Goal: Use online tool/utility: Utilize a website feature to perform a specific function

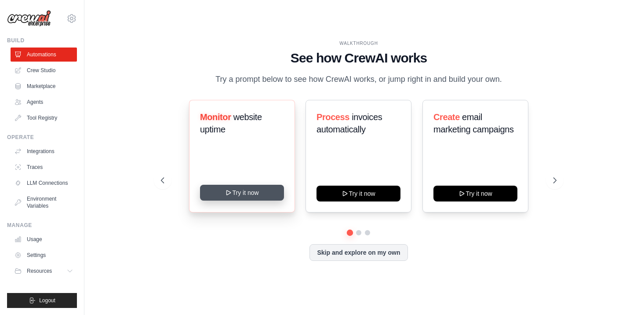
click at [241, 191] on button "Try it now" at bounding box center [242, 193] width 84 height 16
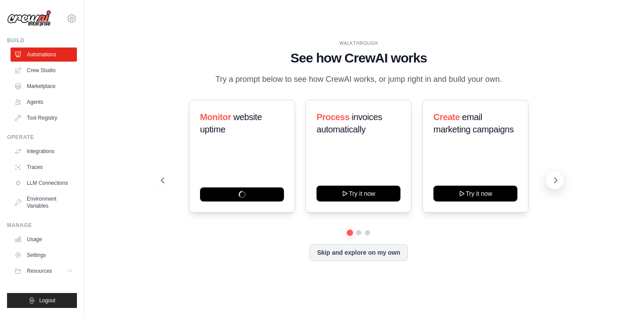
click at [553, 180] on icon at bounding box center [556, 180] width 9 height 9
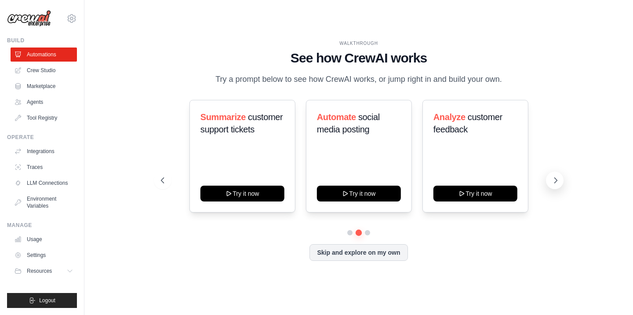
click at [553, 180] on icon at bounding box center [556, 180] width 9 height 9
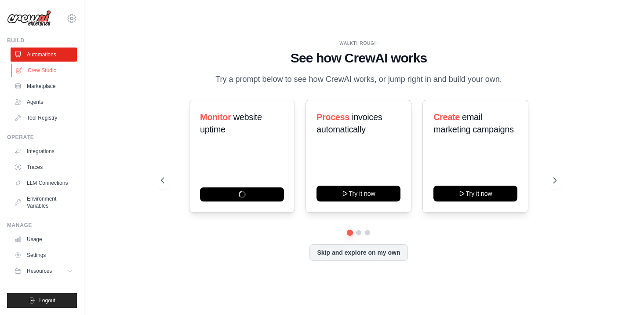
click at [55, 66] on link "Crew Studio" at bounding box center [44, 70] width 66 height 14
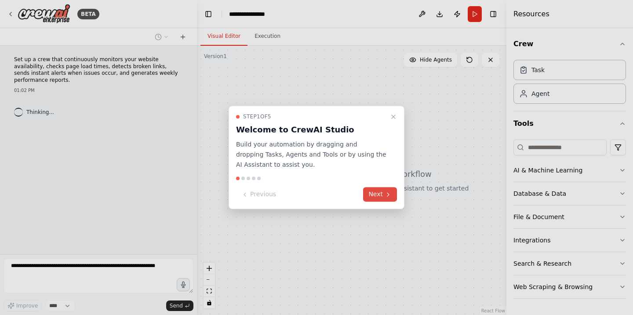
click at [383, 196] on button "Next" at bounding box center [380, 194] width 34 height 15
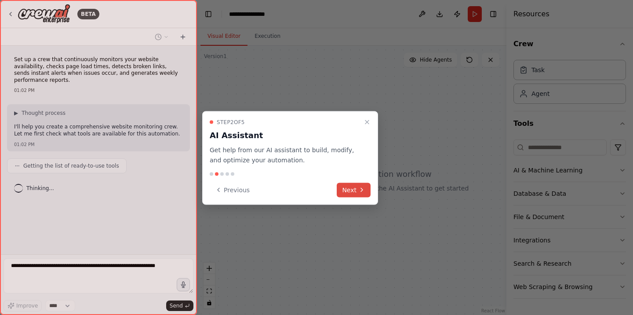
click at [359, 191] on icon at bounding box center [362, 190] width 7 height 7
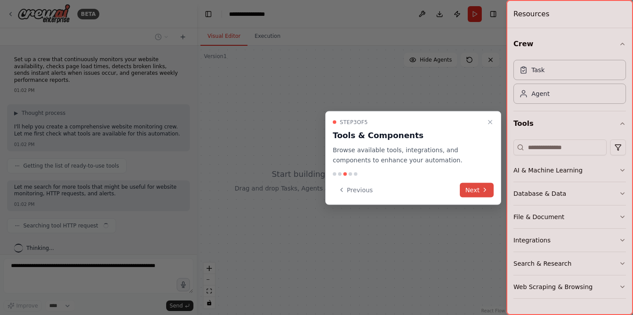
click at [488, 192] on icon at bounding box center [485, 190] width 7 height 7
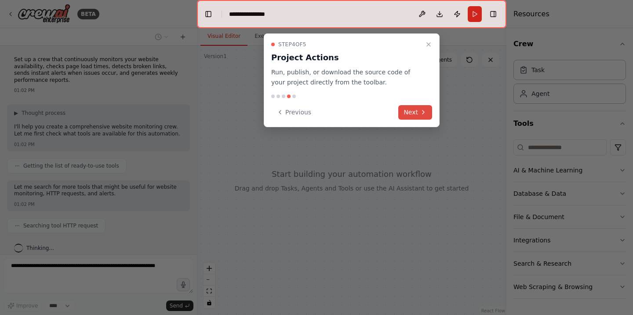
click at [428, 114] on button "Next" at bounding box center [416, 112] width 34 height 15
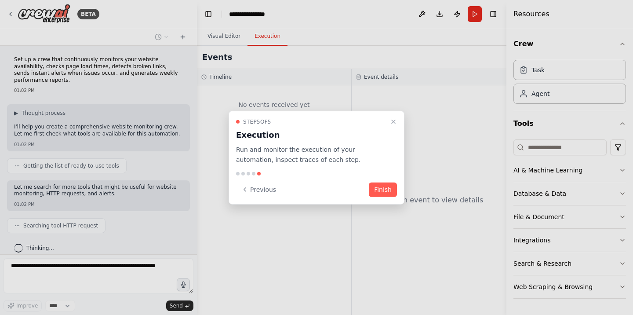
scroll to position [22, 0]
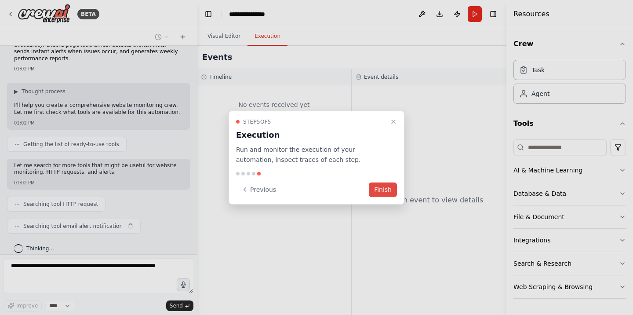
click at [384, 187] on button "Finish" at bounding box center [383, 189] width 28 height 15
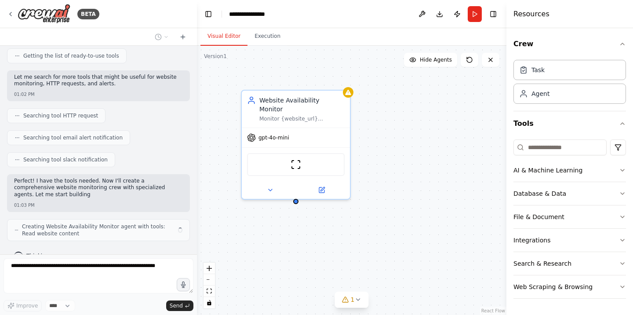
scroll to position [117, 0]
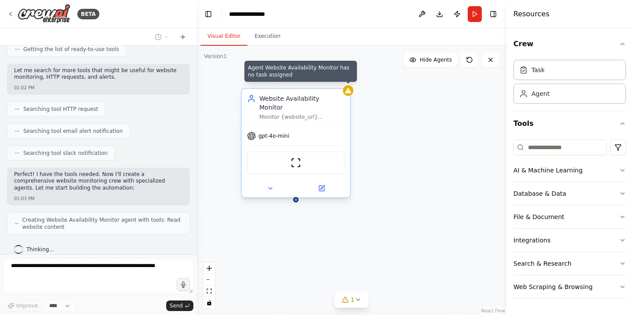
click at [348, 94] on icon at bounding box center [348, 90] width 7 height 7
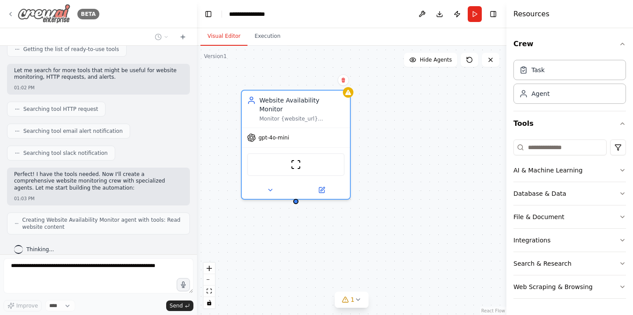
click at [10, 15] on icon at bounding box center [10, 14] width 7 height 7
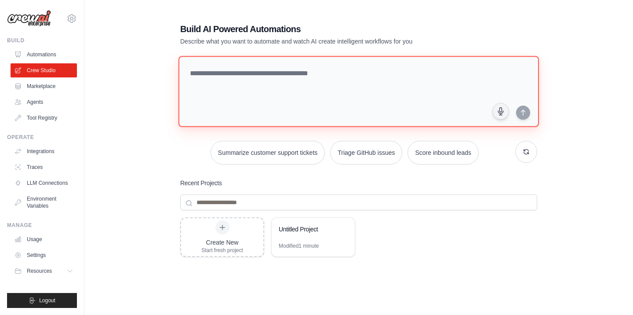
click at [320, 93] on textarea at bounding box center [359, 91] width 361 height 71
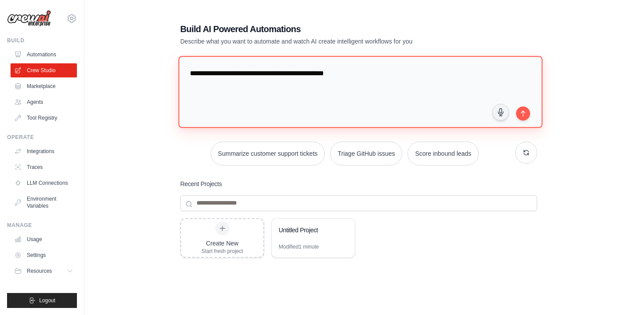
paste textarea "**********"
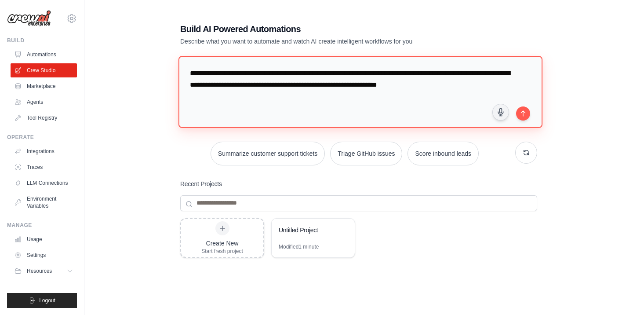
type textarea "**********"
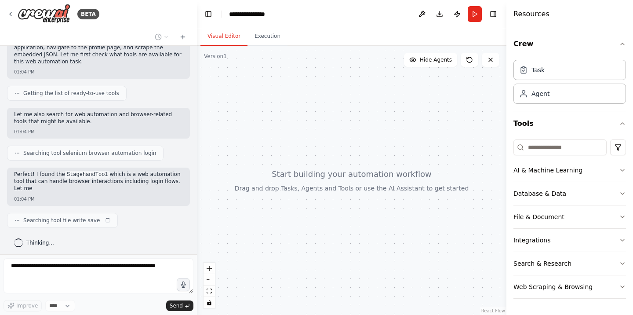
scroll to position [86, 0]
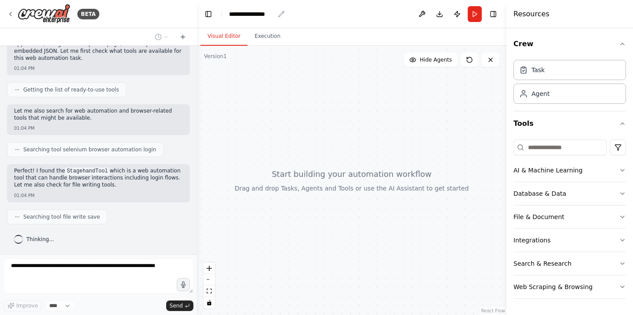
click at [279, 15] on icon "breadcrumb" at bounding box center [281, 14] width 7 height 7
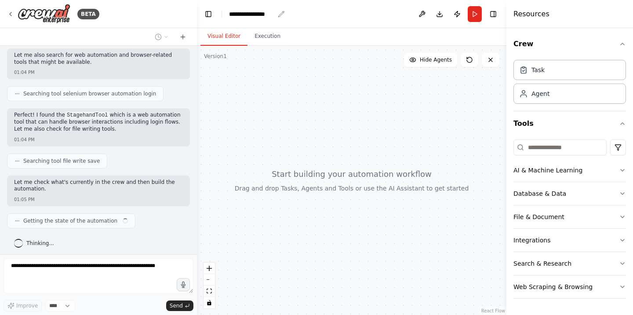
scroll to position [145, 0]
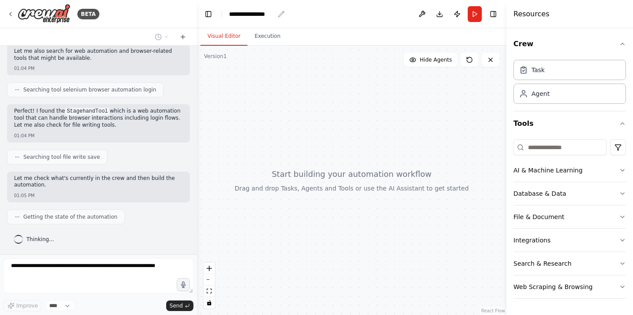
click at [280, 14] on icon "breadcrumb" at bounding box center [281, 14] width 7 height 7
click at [253, 12] on div "**********" at bounding box center [251, 14] width 45 height 9
click at [253, 12] on div "**********" at bounding box center [262, 14] width 66 height 9
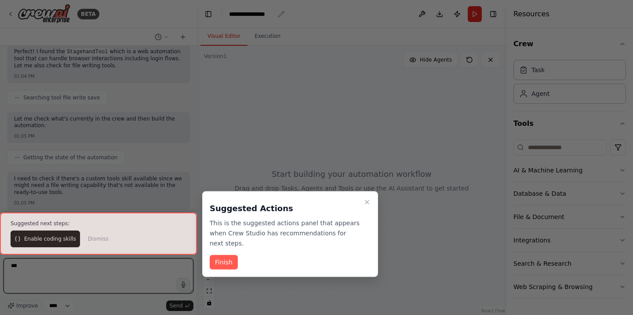
scroll to position [209, 0]
click at [230, 261] on button "Finish" at bounding box center [224, 262] width 28 height 15
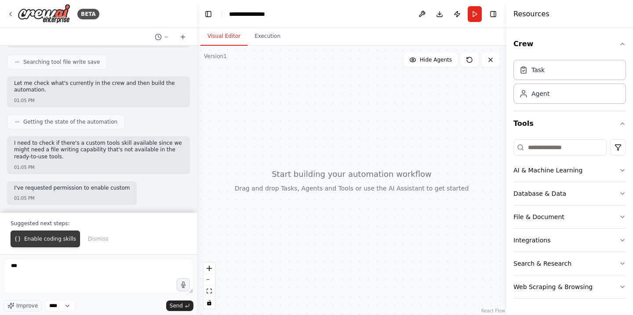
click at [52, 237] on span "Enable coding skills" at bounding box center [50, 238] width 52 height 7
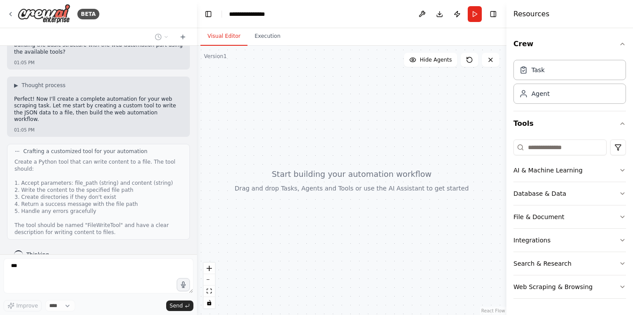
scroll to position [0, 0]
click at [626, 171] on icon "button" at bounding box center [622, 170] width 7 height 7
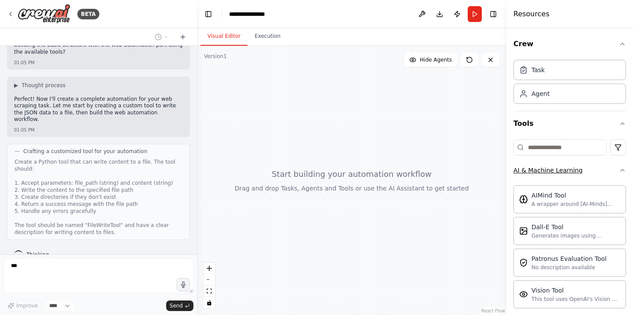
click at [626, 171] on icon "button" at bounding box center [622, 170] width 7 height 7
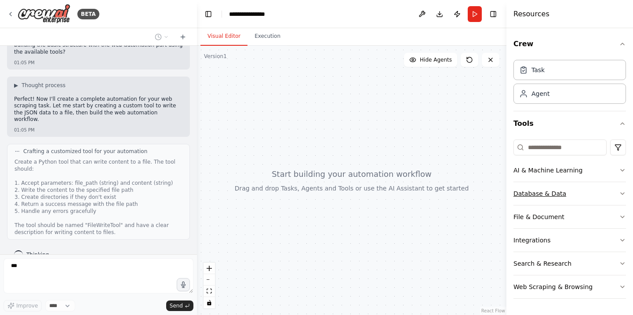
click at [618, 192] on button "Database & Data" at bounding box center [570, 193] width 113 height 23
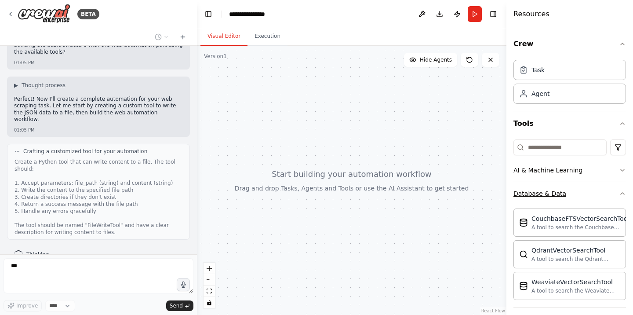
click at [618, 192] on button "Database & Data" at bounding box center [570, 193] width 113 height 23
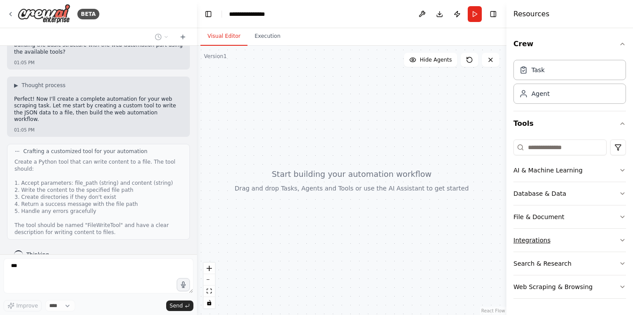
click at [621, 239] on icon "button" at bounding box center [622, 240] width 7 height 7
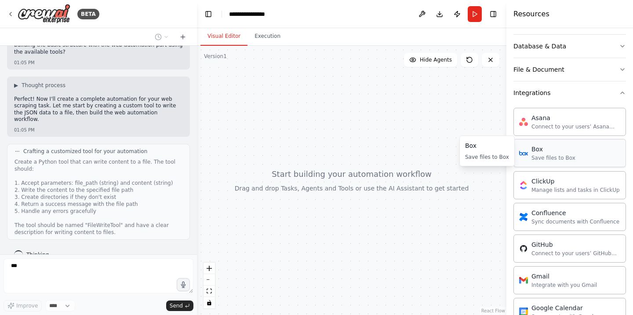
scroll to position [150, 0]
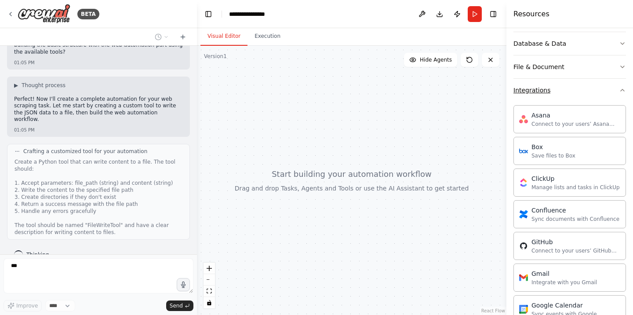
click at [623, 92] on icon "button" at bounding box center [622, 90] width 7 height 7
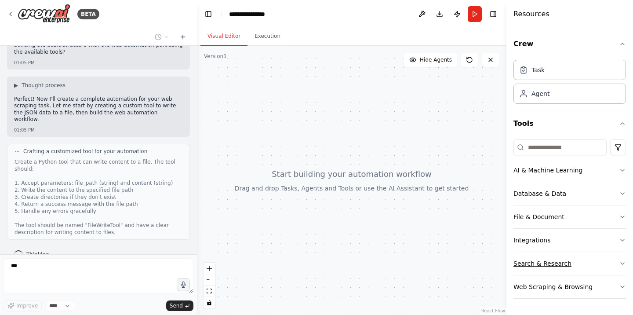
scroll to position [0, 0]
click at [623, 263] on icon "button" at bounding box center [622, 263] width 7 height 7
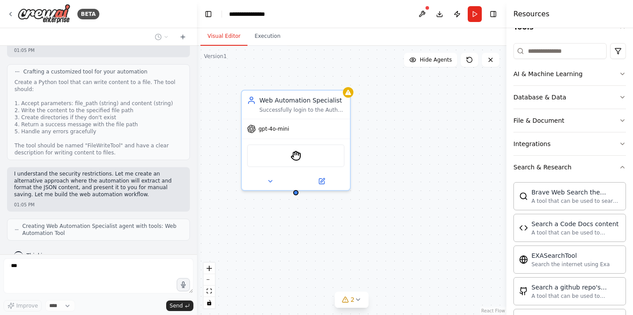
scroll to position [19, 0]
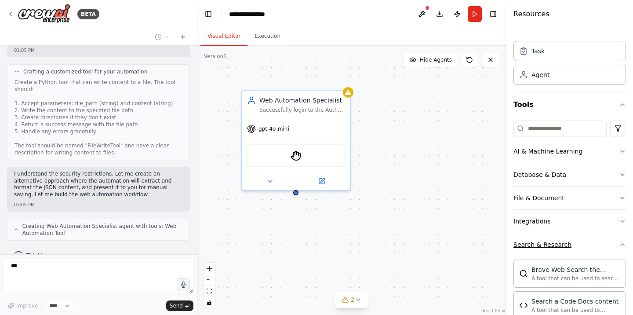
click at [623, 250] on button "Search & Research" at bounding box center [570, 244] width 113 height 23
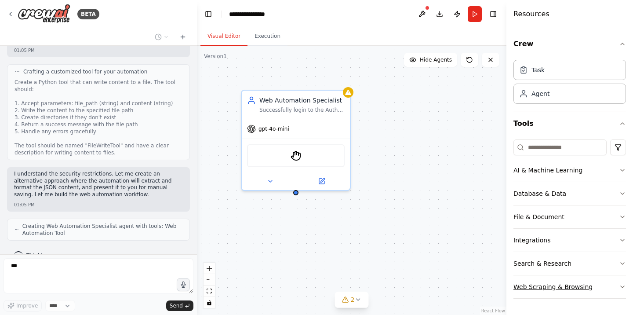
click at [621, 286] on icon "button" at bounding box center [623, 287] width 4 height 2
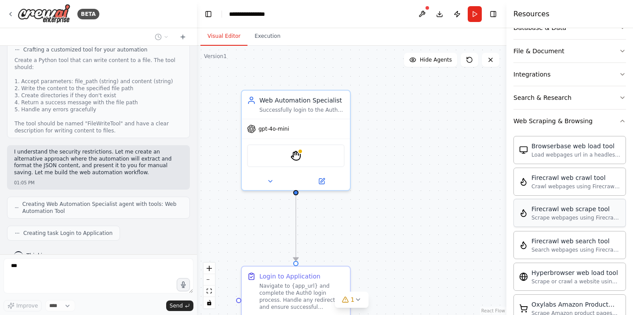
scroll to position [165, 0]
click at [622, 128] on button "Web Scraping & Browsing" at bounding box center [570, 121] width 113 height 23
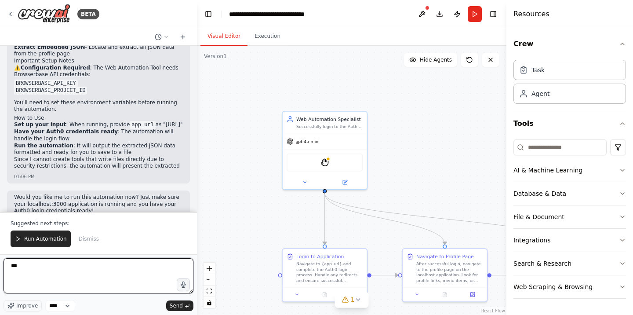
scroll to position [928, 0]
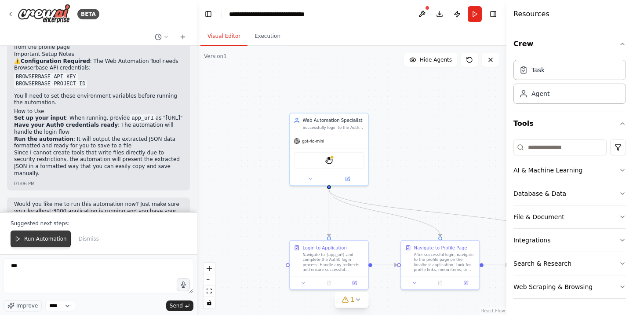
click at [66, 236] on button "Run Automation" at bounding box center [41, 238] width 60 height 17
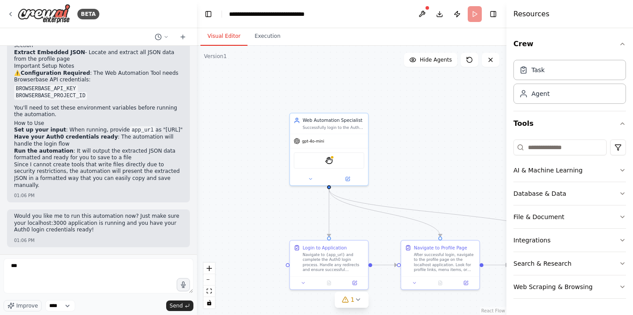
scroll to position [886, 0]
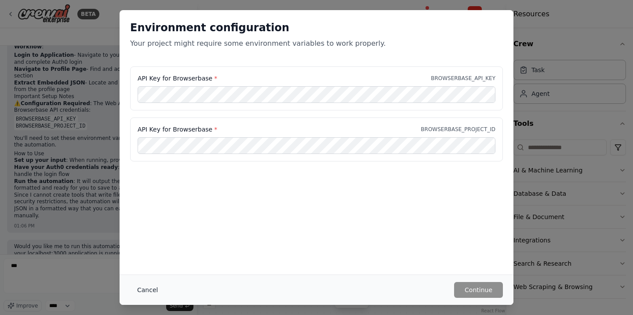
click at [144, 287] on button "Cancel" at bounding box center [147, 290] width 35 height 16
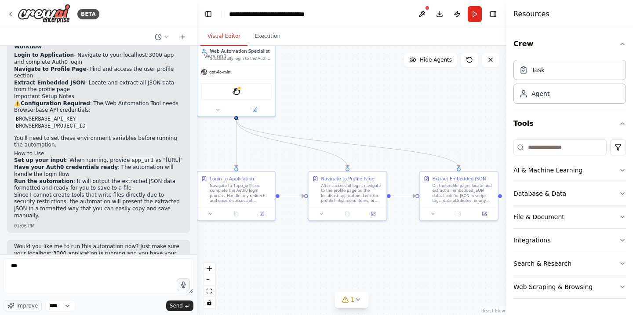
drag, startPoint x: 397, startPoint y: 128, endPoint x: 304, endPoint y: 58, distance: 116.2
click at [304, 58] on div ".deletable-edge-delete-btn { width: 20px; height: 20px; border: 0px solid #ffff…" at bounding box center [352, 180] width 310 height 269
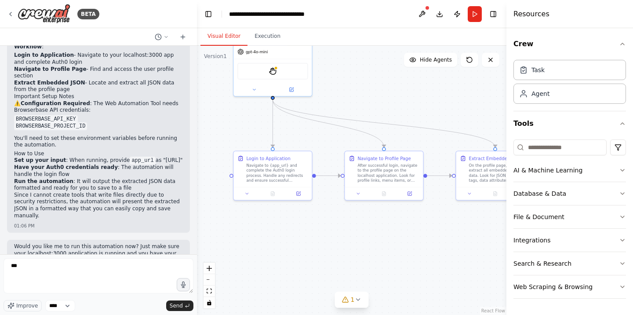
drag, startPoint x: 357, startPoint y: 73, endPoint x: 392, endPoint y: 53, distance: 40.4
click at [392, 53] on div ".deletable-edge-delete-btn { width: 20px; height: 20px; border: 0px solid #ffff…" at bounding box center [352, 180] width 310 height 269
click at [90, 243] on p "Would you like me to run this automation now? Just make sure your localhost:300…" at bounding box center [98, 253] width 169 height 21
click at [95, 289] on textarea "***" at bounding box center [99, 275] width 190 height 35
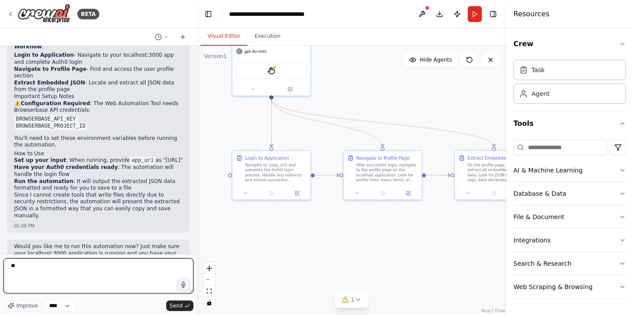
type textarea "*"
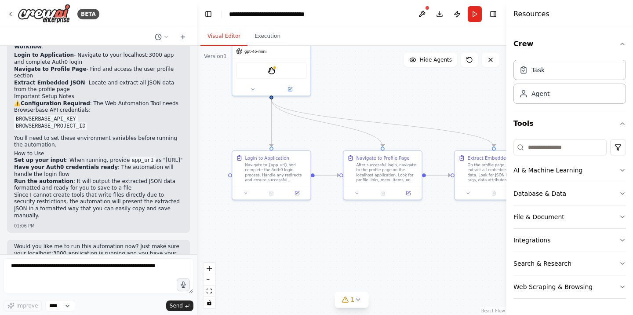
click at [64, 115] on code "BROWSERBASE_API_KEY" at bounding box center [46, 119] width 64 height 8
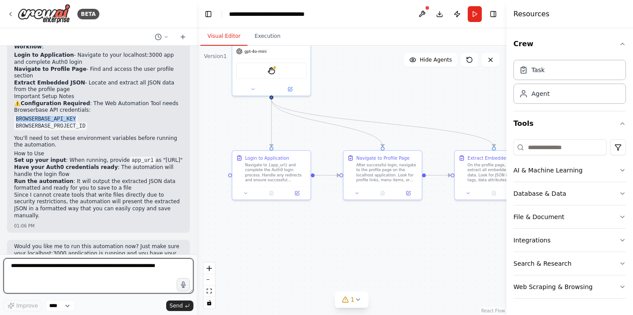
click at [73, 268] on textarea at bounding box center [99, 275] width 190 height 35
paste textarea "**********"
drag, startPoint x: 91, startPoint y: 266, endPoint x: 75, endPoint y: 265, distance: 16.3
click at [75, 265] on textarea "**********" at bounding box center [99, 275] width 190 height 35
click at [94, 274] on textarea "**********" at bounding box center [99, 275] width 190 height 35
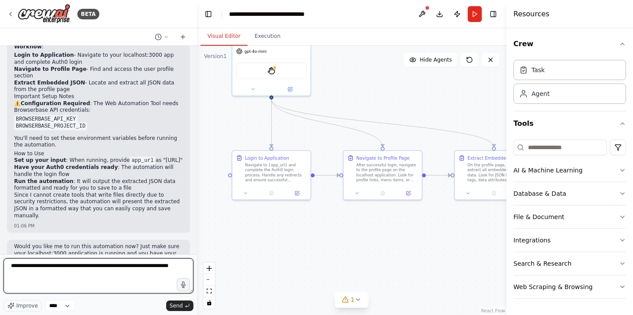
click at [99, 268] on textarea "**********" at bounding box center [99, 275] width 190 height 35
paste textarea "**********"
type textarea "**********"
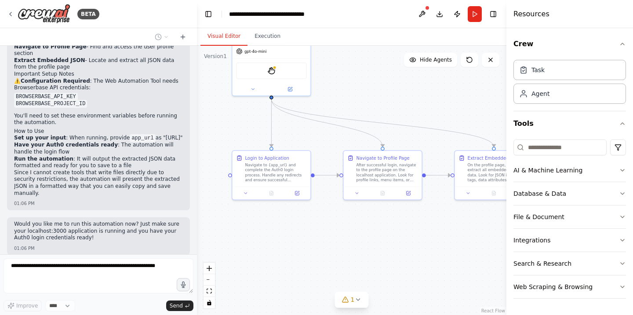
scroll to position [953, 0]
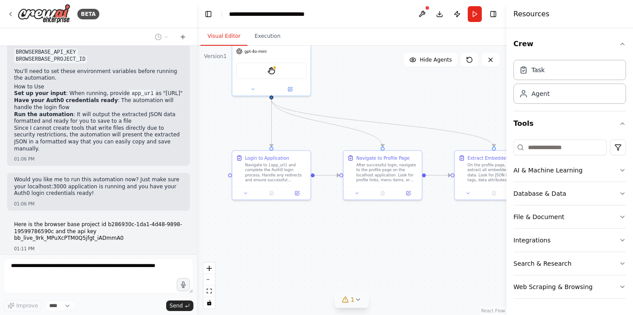
click at [361, 306] on button "1" at bounding box center [352, 300] width 34 height 16
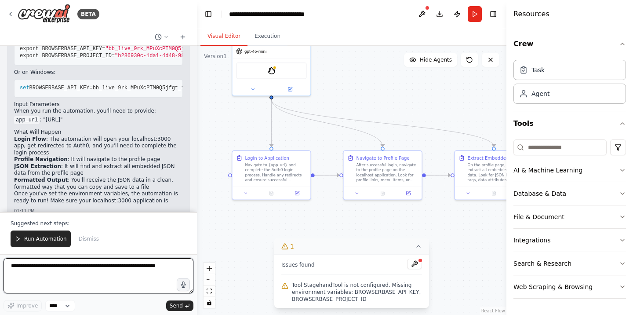
scroll to position [1248, 0]
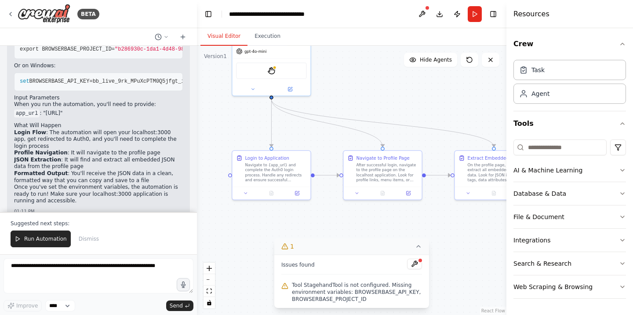
click at [417, 248] on icon at bounding box center [418, 246] width 7 height 7
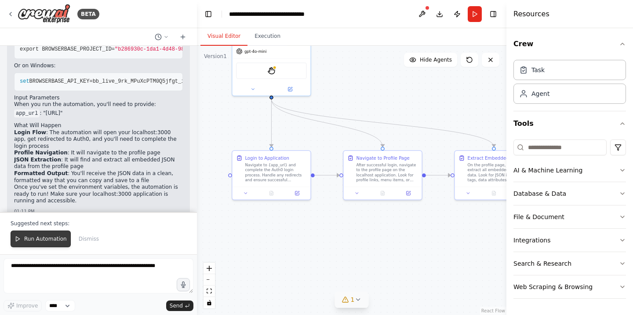
click at [26, 243] on button "Run Automation" at bounding box center [41, 238] width 60 height 17
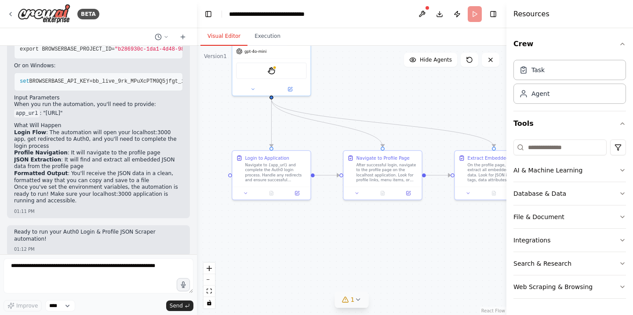
scroll to position [1205, 0]
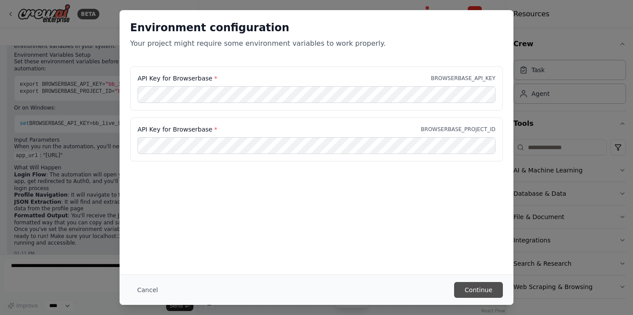
click at [470, 290] on button "Continue" at bounding box center [478, 290] width 49 height 16
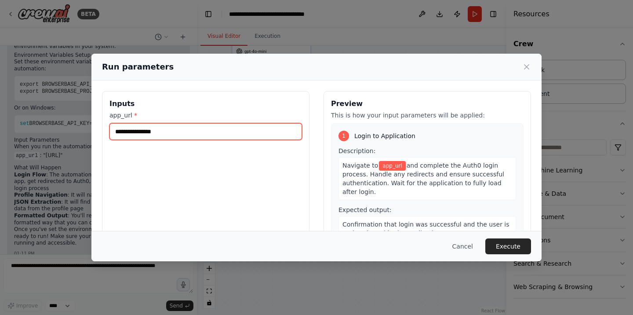
click at [219, 132] on input "app_url *" at bounding box center [206, 131] width 193 height 17
paste input "**********"
type input "**********"
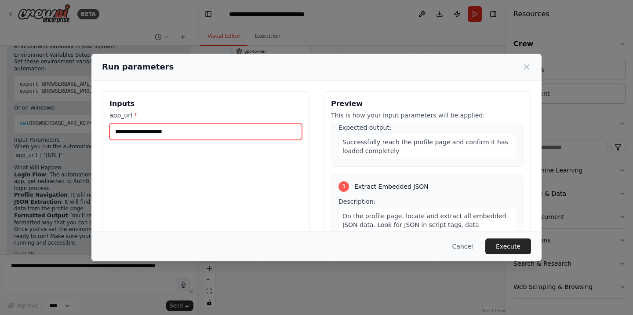
scroll to position [214, 0]
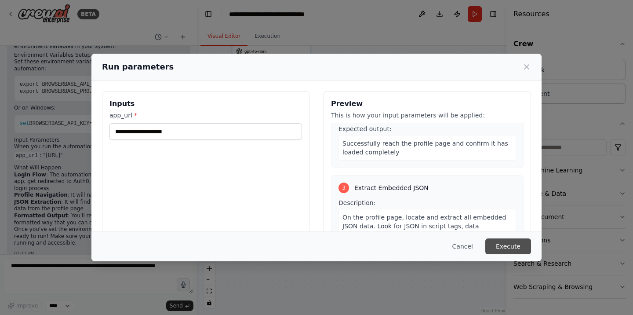
click at [505, 245] on button "Execute" at bounding box center [509, 246] width 46 height 16
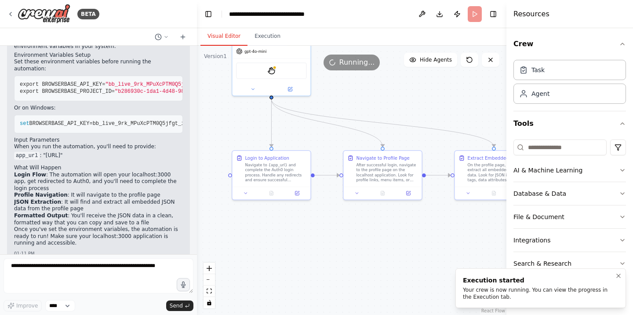
click at [479, 295] on div "Your crew is now running. You can view the progress in the Execution tab." at bounding box center [539, 293] width 152 height 14
click at [273, 33] on button "Execution" at bounding box center [268, 36] width 40 height 18
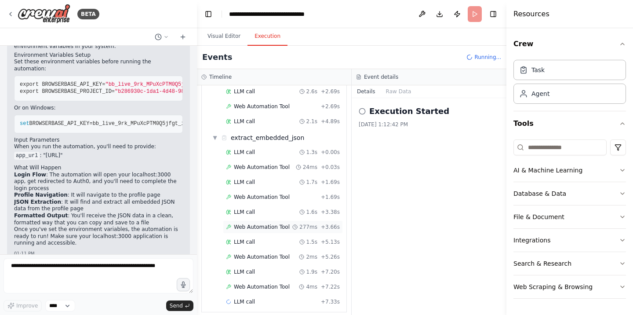
scroll to position [848, 0]
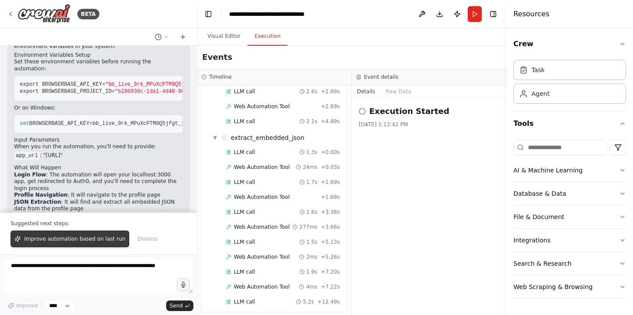
click at [86, 240] on span "Improve automation based on last run" at bounding box center [74, 238] width 101 height 7
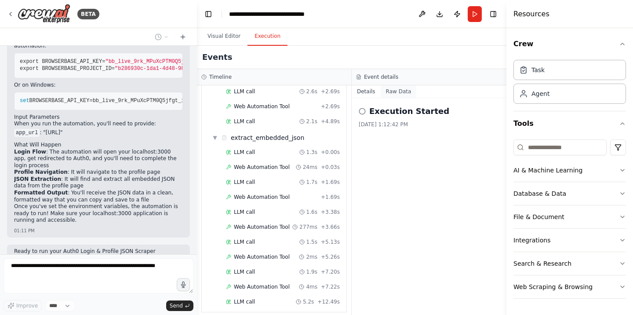
click at [394, 89] on button "Raw Data" at bounding box center [399, 91] width 36 height 12
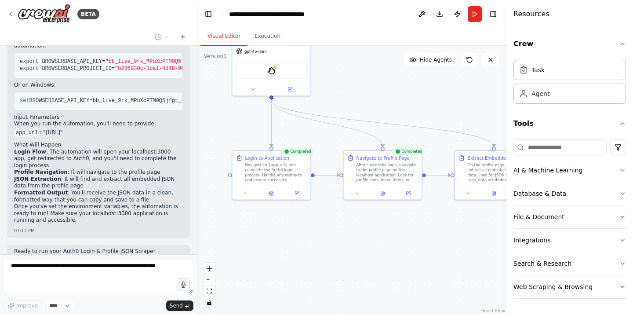
click at [221, 41] on button "Visual Editor" at bounding box center [224, 36] width 47 height 18
click at [483, 169] on div "On the profile page, locate and extract all embedded JSON data. Look for JSON i…" at bounding box center [496, 171] width 61 height 20
click at [467, 194] on icon at bounding box center [467, 191] width 5 height 5
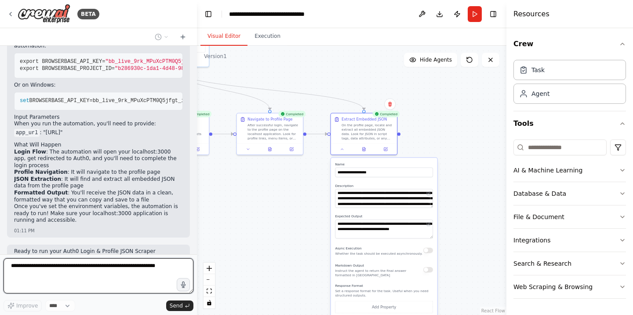
drag, startPoint x: 452, startPoint y: 133, endPoint x: 328, endPoint y: 79, distance: 134.8
click at [328, 79] on div ".deletable-edge-delete-btn { width: 20px; height: 20px; border: 0px solid #ffff…" at bounding box center [352, 180] width 310 height 269
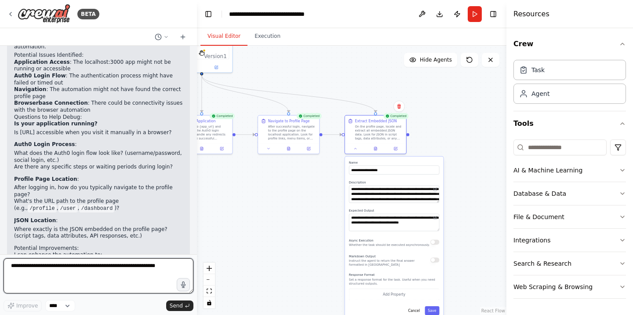
scroll to position [1521, 0]
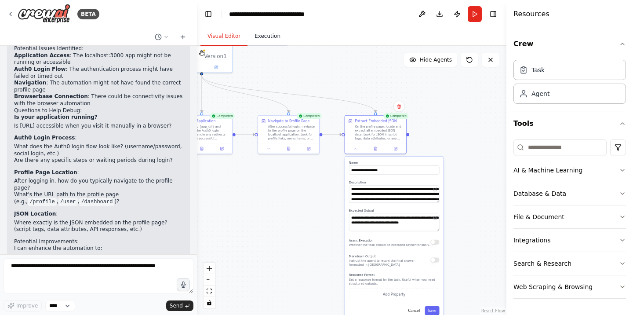
click at [268, 41] on button "Execution" at bounding box center [268, 36] width 40 height 18
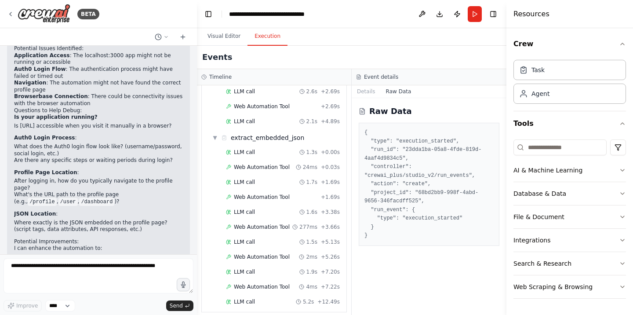
scroll to position [0, 0]
click at [371, 95] on button "Details" at bounding box center [366, 91] width 29 height 12
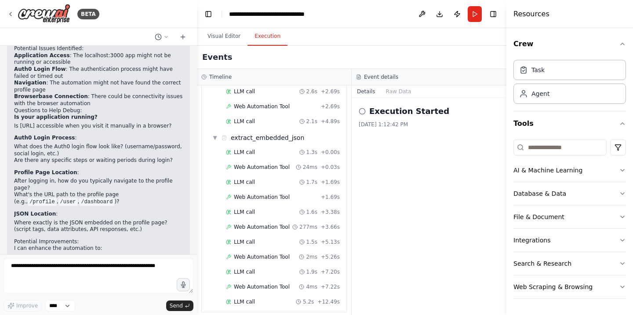
click at [369, 121] on div "9/18/2025, 1:12:42 PM" at bounding box center [429, 124] width 141 height 7
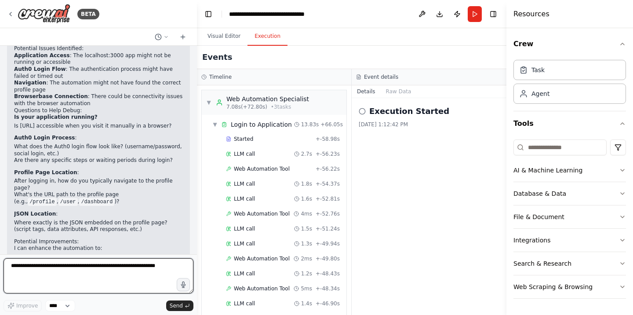
click at [124, 272] on textarea at bounding box center [99, 275] width 190 height 35
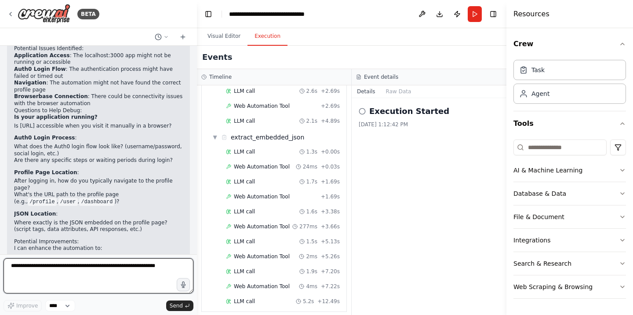
scroll to position [848, 0]
type textarea "**********"
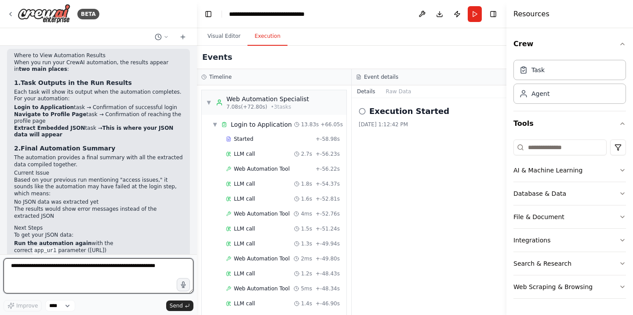
scroll to position [0, 0]
click at [441, 12] on button "Download" at bounding box center [440, 14] width 14 height 16
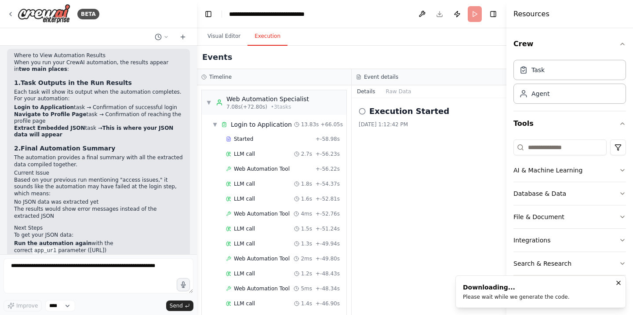
click at [617, 282] on icon "Notifications (F8)" at bounding box center [618, 282] width 7 height 7
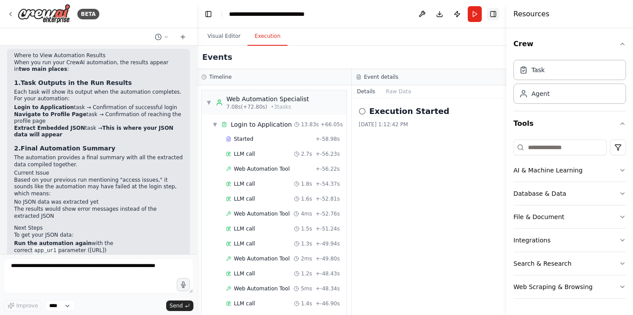
click at [496, 12] on button "Toggle Right Sidebar" at bounding box center [493, 14] width 12 height 12
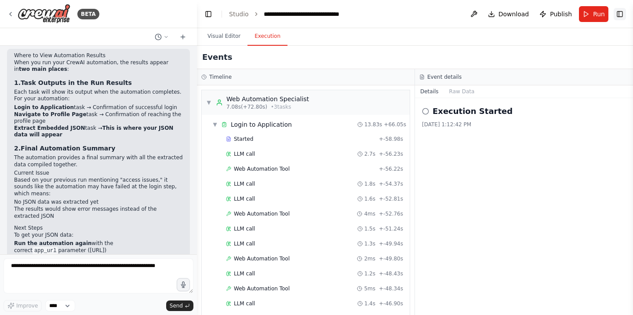
click at [623, 16] on button "Toggle Right Sidebar" at bounding box center [620, 14] width 12 height 12
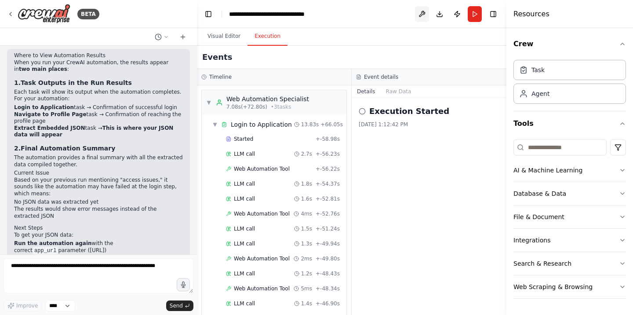
click at [428, 12] on button at bounding box center [422, 14] width 14 height 16
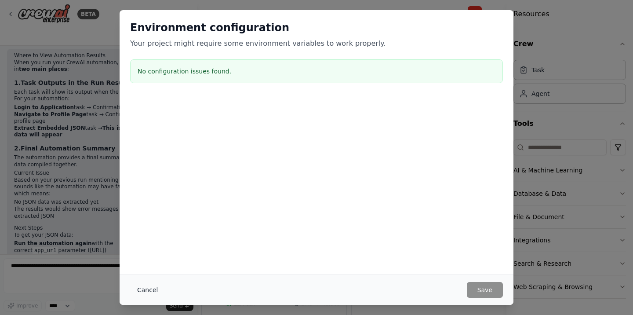
click at [153, 289] on button "Cancel" at bounding box center [147, 290] width 35 height 16
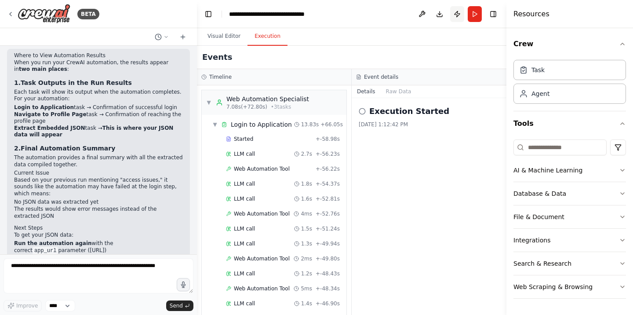
click at [458, 14] on button "Publish" at bounding box center [457, 14] width 14 height 16
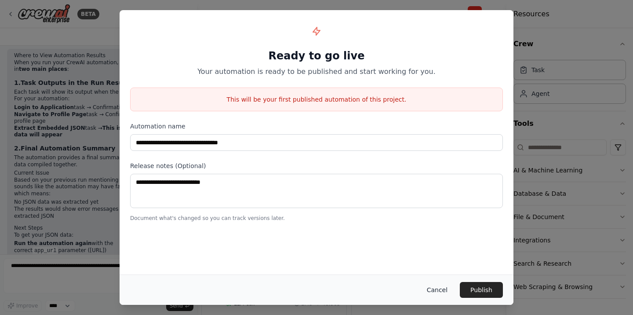
click at [441, 290] on button "Cancel" at bounding box center [437, 290] width 35 height 16
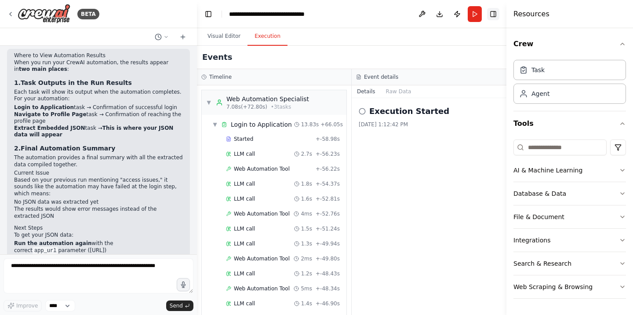
click at [492, 14] on button "Toggle Right Sidebar" at bounding box center [493, 14] width 12 height 12
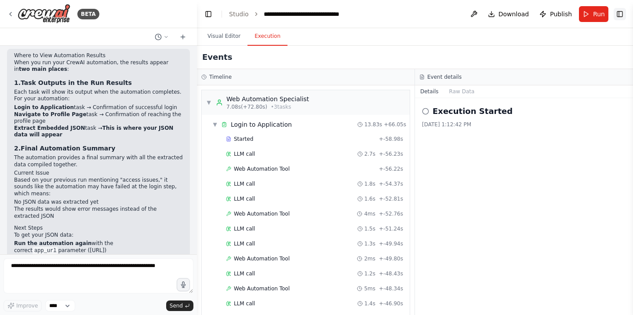
click at [618, 16] on button "Toggle Right Sidebar" at bounding box center [620, 14] width 12 height 12
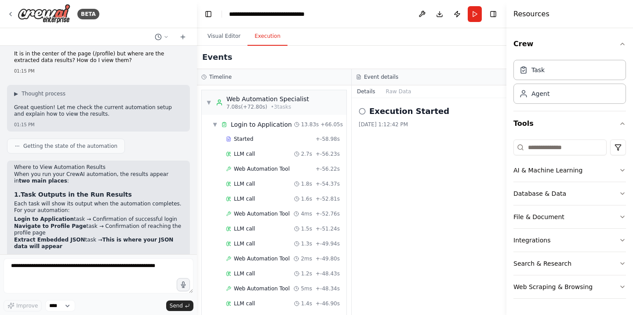
scroll to position [1800, 0]
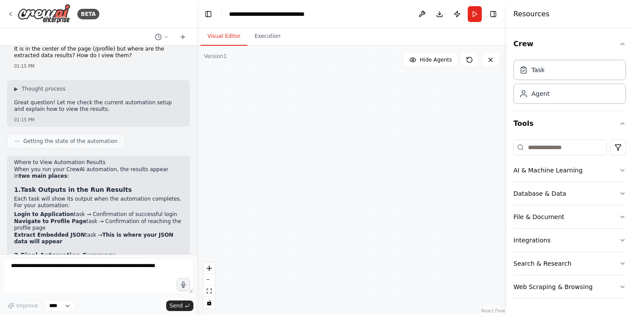
click at [231, 40] on button "Visual Editor" at bounding box center [224, 36] width 47 height 18
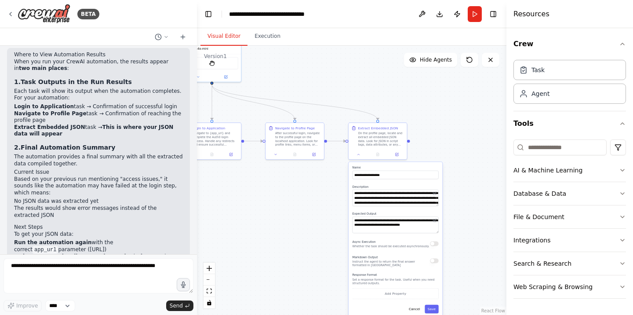
scroll to position [1906, 0]
click at [114, 240] on li "Run the automation again with the correct app_url parameter (http://localhost:3…" at bounding box center [98, 247] width 169 height 14
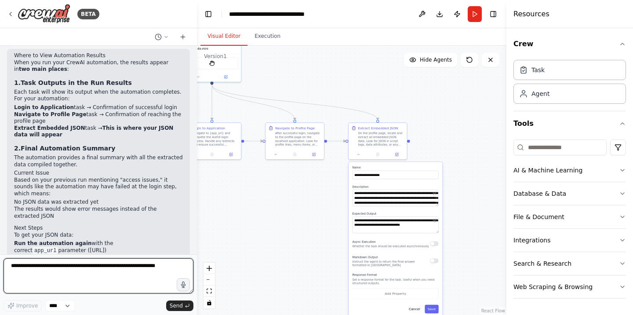
click at [44, 267] on textarea at bounding box center [99, 275] width 190 height 35
type textarea "**********"
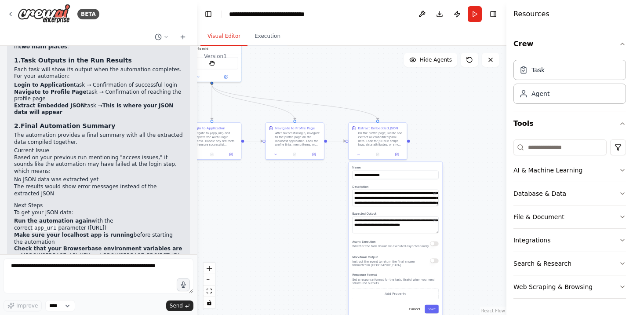
scroll to position [1960, 0]
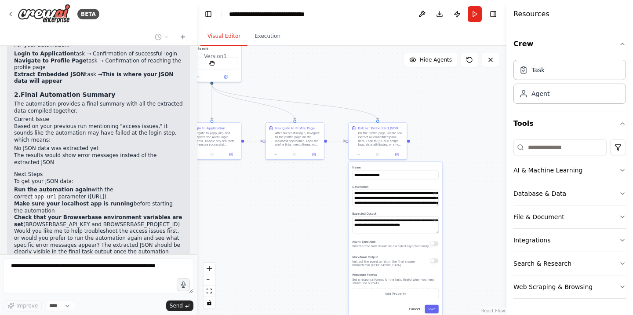
click at [102, 152] on li "The results would show error messages instead of the extracted JSON" at bounding box center [98, 159] width 169 height 14
